Goal: Find specific page/section: Find specific page/section

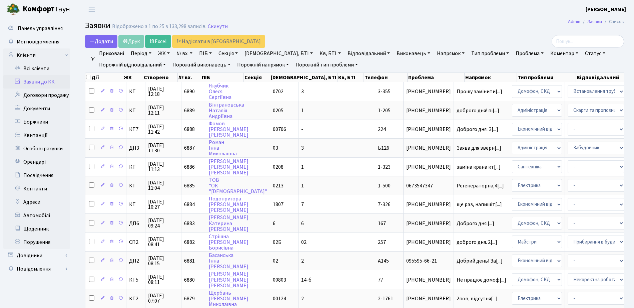
select select "25"
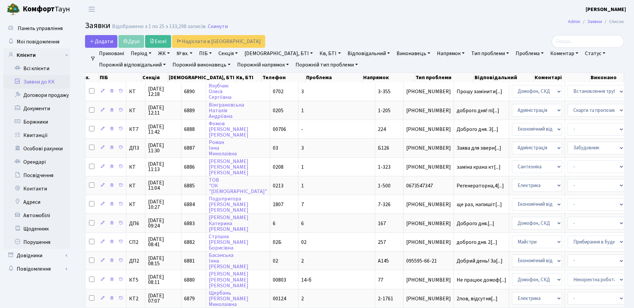
scroll to position [0, 102]
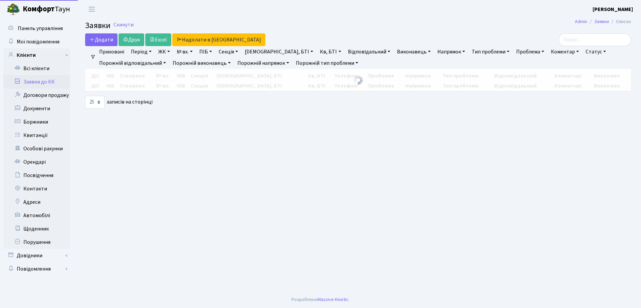
select select "25"
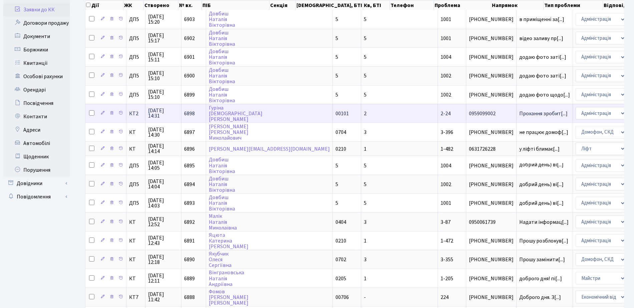
scroll to position [83, 0]
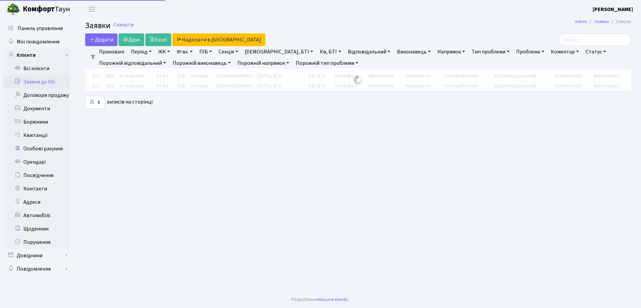
select select "25"
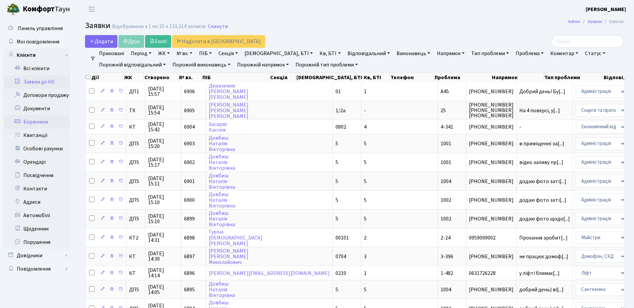
click at [37, 125] on link "Боржники" at bounding box center [36, 121] width 67 height 13
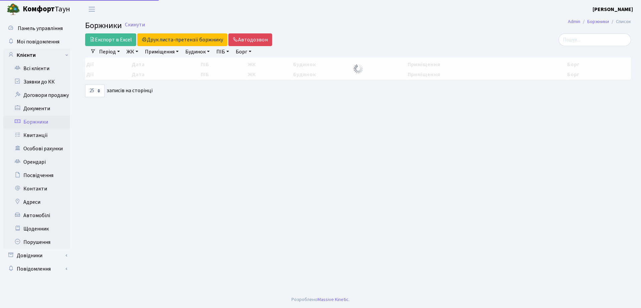
select select "25"
click at [135, 54] on link "ЖК" at bounding box center [132, 51] width 17 height 11
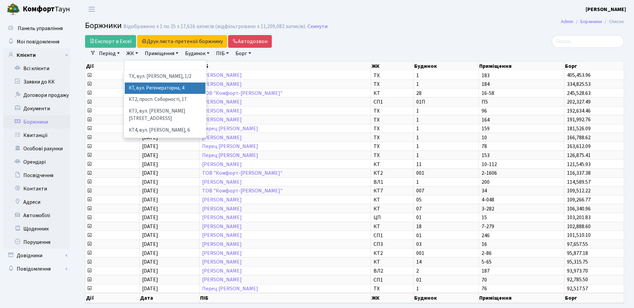
click at [164, 88] on li "КТ, вул. Регенераторна, 4" at bounding box center [165, 88] width 81 height 12
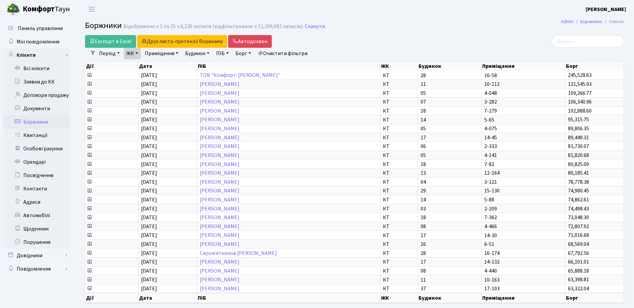
click at [130, 55] on link "ЖК" at bounding box center [132, 53] width 17 height 11
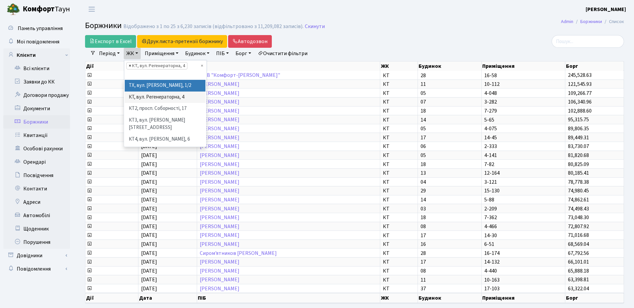
click at [129, 66] on span "×" at bounding box center [130, 65] width 2 height 7
